Goal: Task Accomplishment & Management: Manage account settings

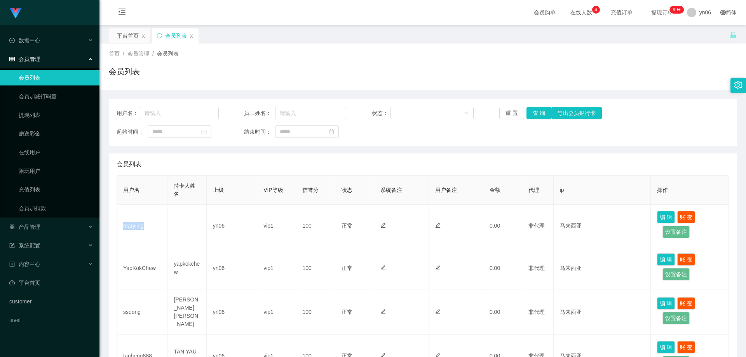
click at [123, 229] on td "maryling" at bounding box center [142, 226] width 50 height 42
click at [699, 14] on span "yn06" at bounding box center [705, 12] width 12 height 25
click at [703, 42] on ul "退出登录" at bounding box center [705, 34] width 58 height 16
click at [700, 35] on span "退出登录" at bounding box center [700, 34] width 22 height 6
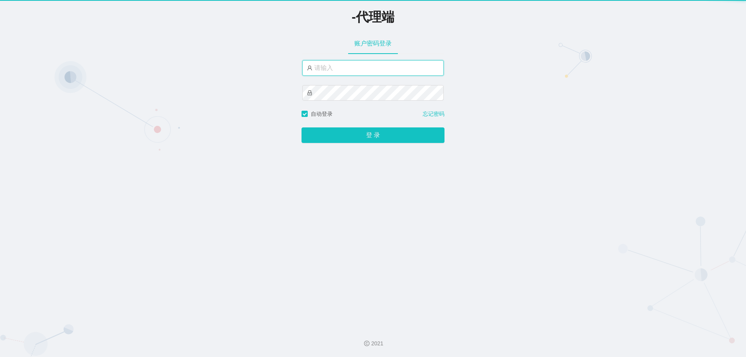
type input "yn06"
